Goal: Information Seeking & Learning: Check status

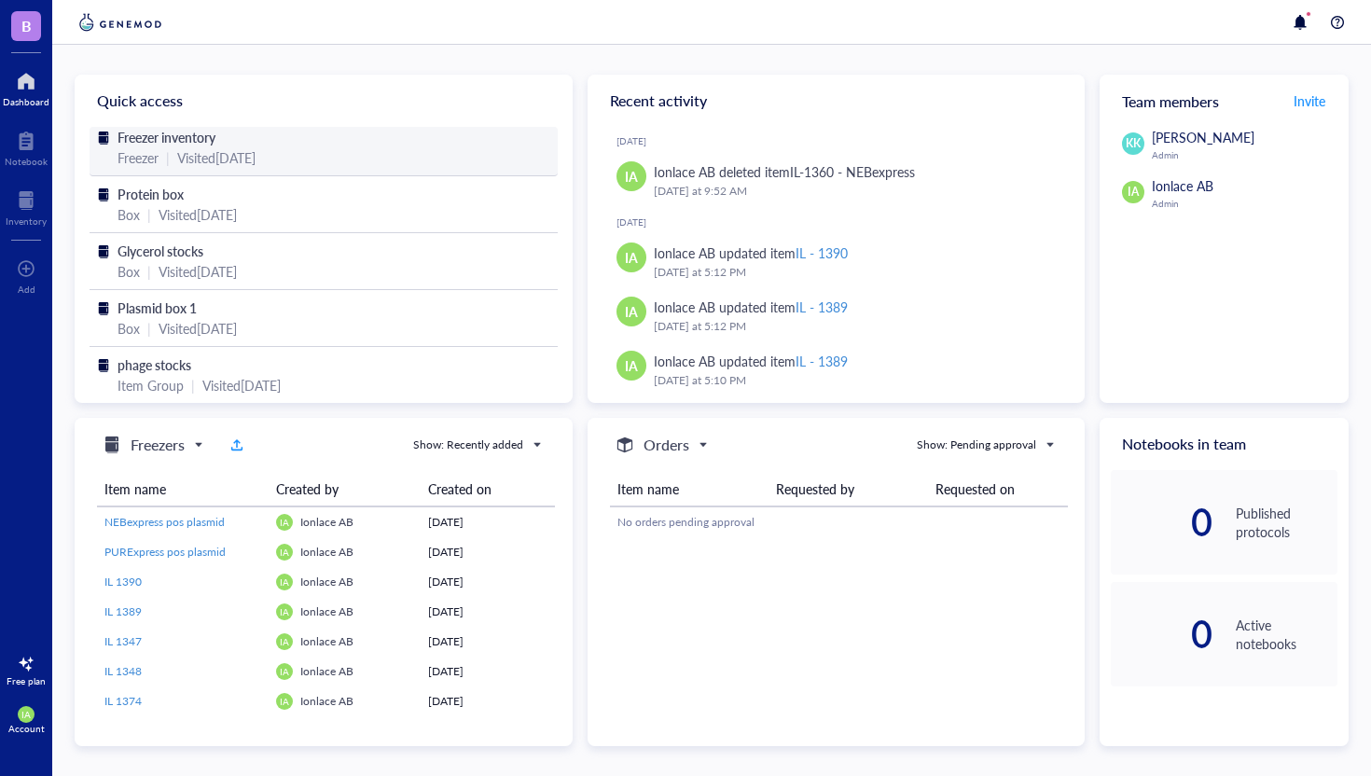
click at [276, 137] on div "Freezer inventory" at bounding box center [323, 137] width 412 height 21
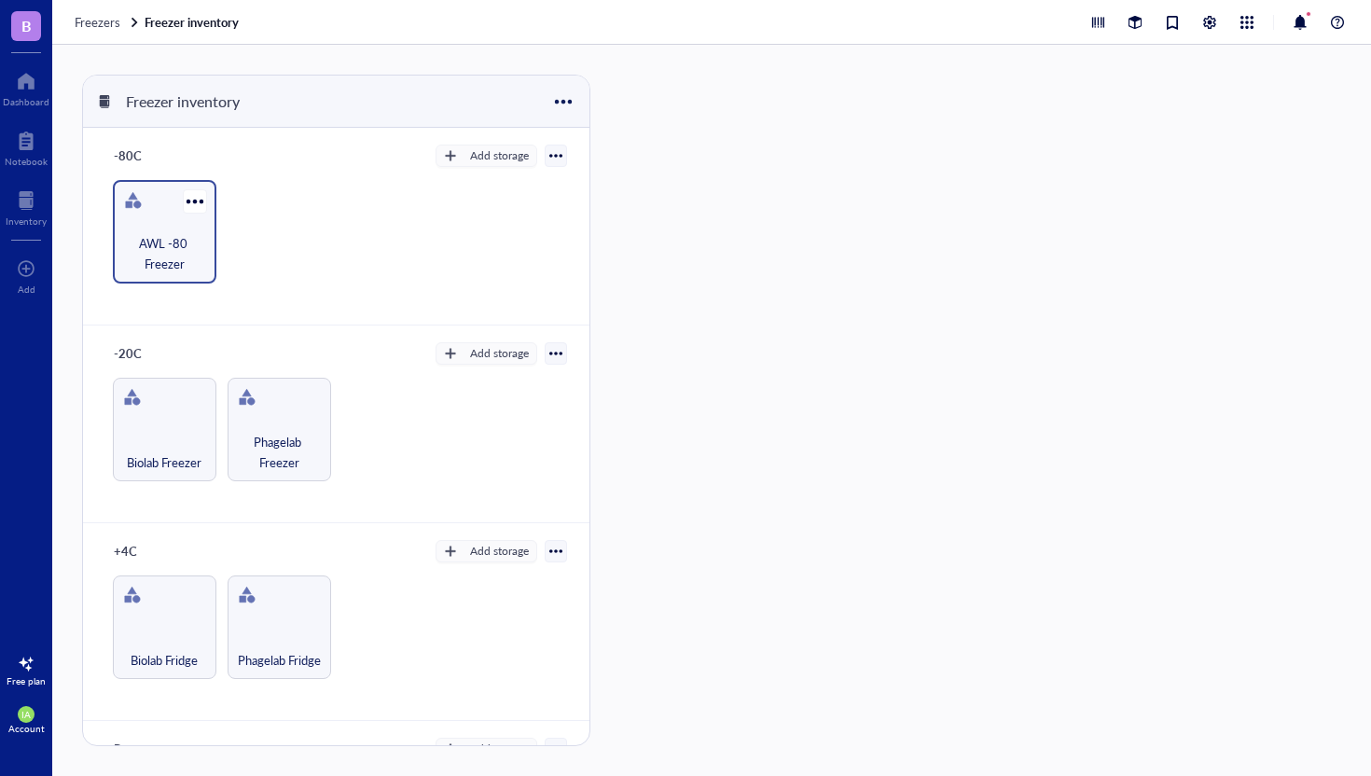
click at [160, 224] on div "AWL -80 Freezer" at bounding box center [164, 231] width 103 height 103
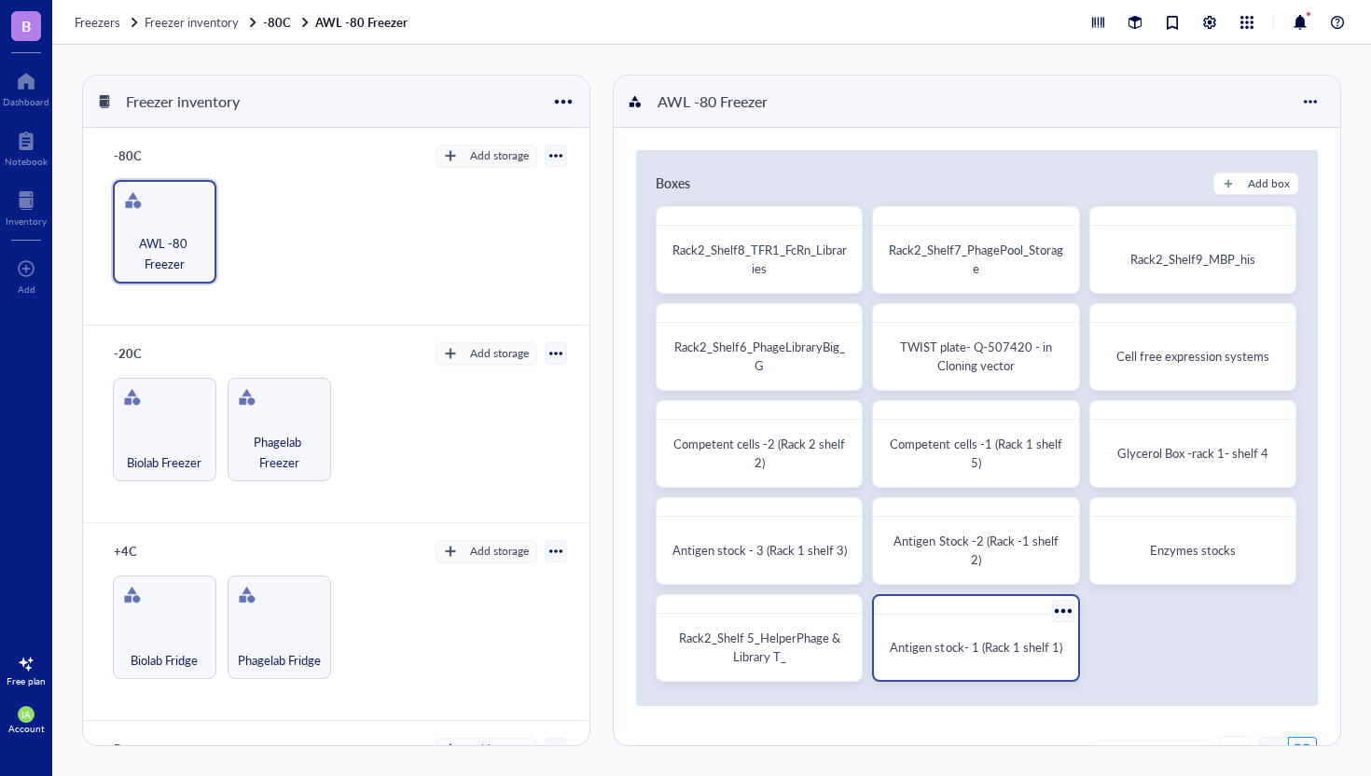
click at [951, 648] on div "Antigen stock- 1 (Rack 1 shelf 1)" at bounding box center [975, 647] width 173 height 19
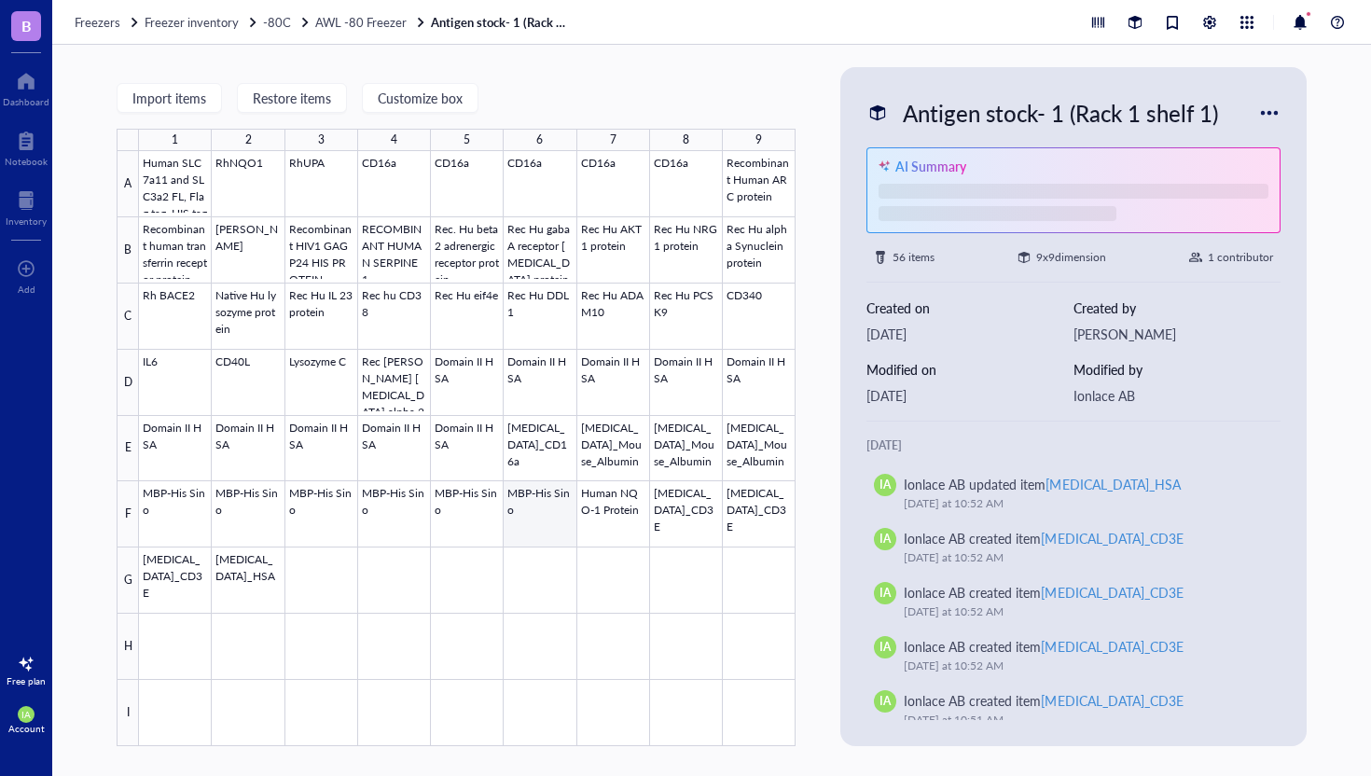
click at [519, 530] on div at bounding box center [467, 448] width 656 height 595
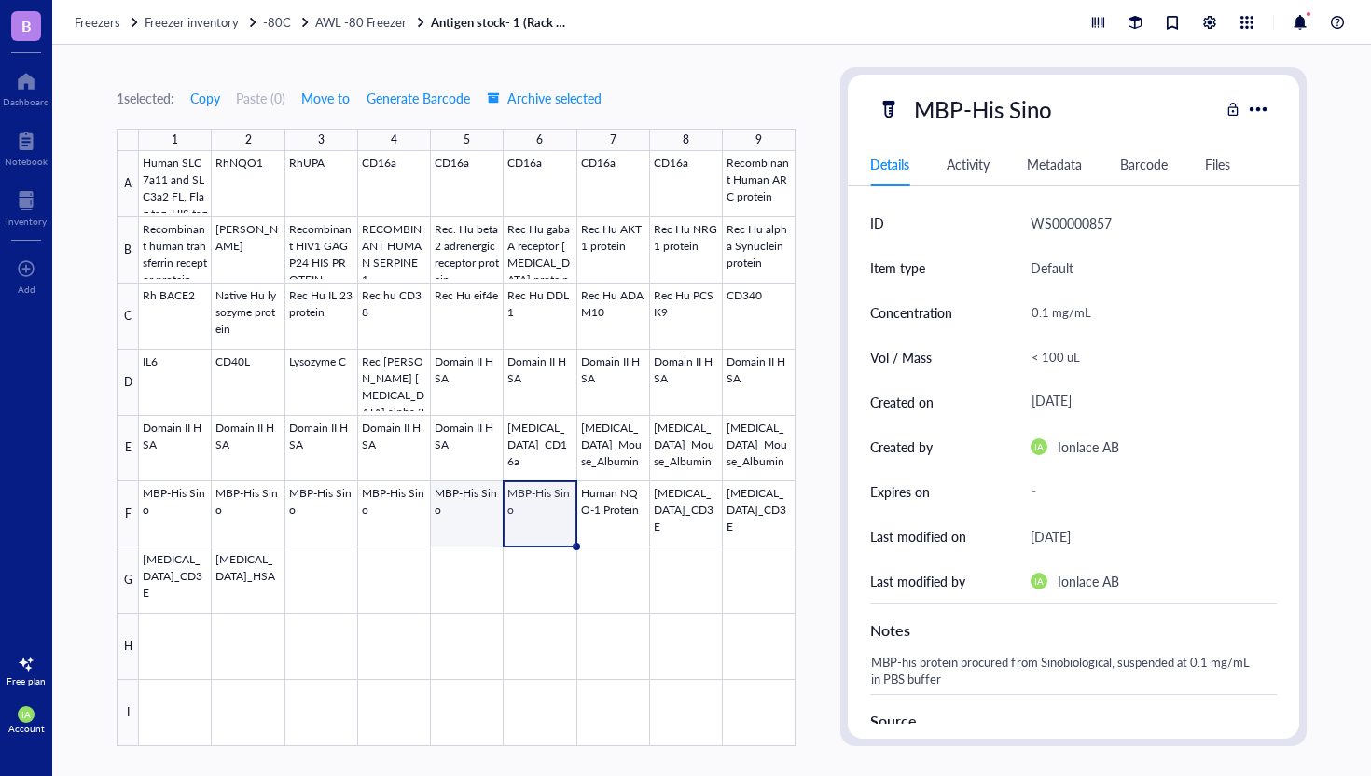
click at [452, 519] on div at bounding box center [467, 448] width 656 height 595
click at [327, 17] on span "AWL -80 Freezer" at bounding box center [360, 22] width 91 height 18
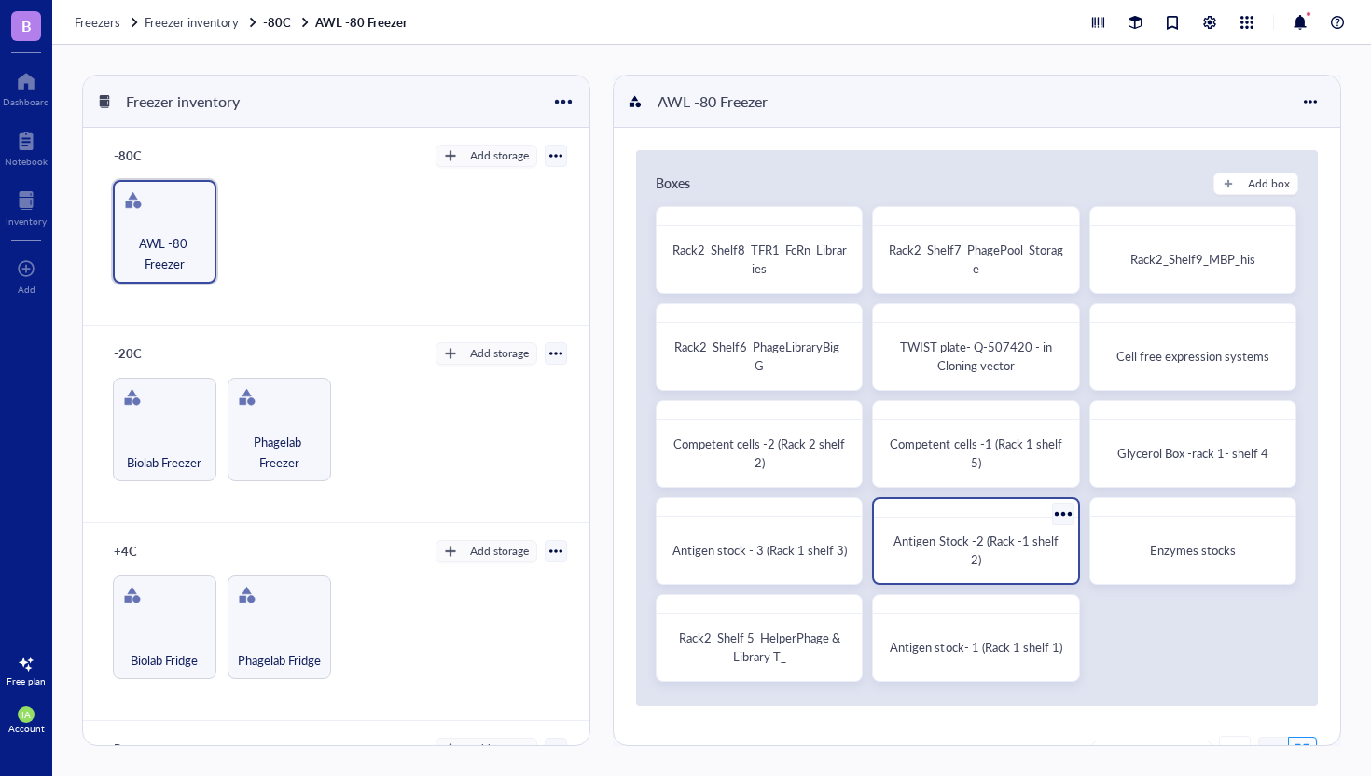
click at [969, 553] on span "Antigen Stock -2 (Rack -1 shelf 2)" at bounding box center [976, 549] width 167 height 36
